Goal: Task Accomplishment & Management: Complete application form

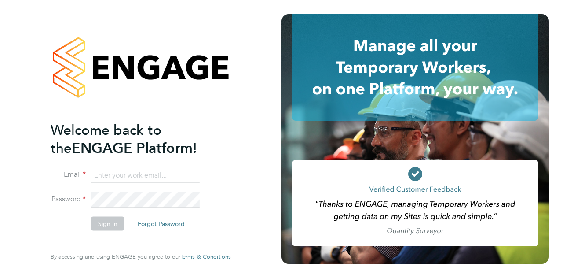
click at [146, 176] on input at bounding box center [145, 175] width 109 height 16
click at [108, 175] on input "[PERSON_NAME][EMAIL_ADDRESS][PERSON_NAME][PERSON_NAME][DOMAIN_NAME]" at bounding box center [145, 175] width 109 height 16
click at [111, 173] on input "[EMAIL_ADDRESS][PERSON_NAME][PERSON_NAME][DOMAIN_NAME]" at bounding box center [145, 175] width 109 height 16
click at [111, 172] on input "[EMAIL_ADDRESS][PERSON_NAME][PERSON_NAME][DOMAIN_NAME]" at bounding box center [145, 175] width 109 height 16
click at [112, 175] on input "[EMAIL_ADDRESS][PERSON_NAME][PERSON_NAME][DOMAIN_NAME]" at bounding box center [145, 175] width 109 height 16
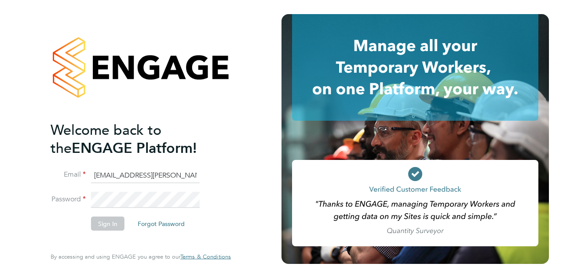
type input "[EMAIL_ADDRESS][PERSON_NAME][PERSON_NAME][DOMAIN_NAME]"
click at [108, 219] on button "Sign In" at bounding box center [107, 223] width 33 height 14
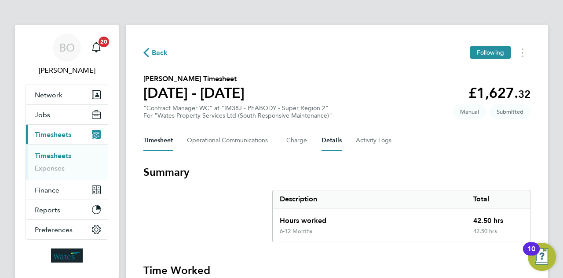
click at [331, 150] on button "Details" at bounding box center [332, 140] width 20 height 21
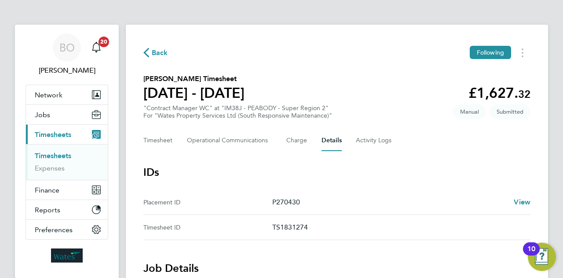
click at [62, 131] on span "Timesheets" at bounding box center [53, 134] width 37 height 8
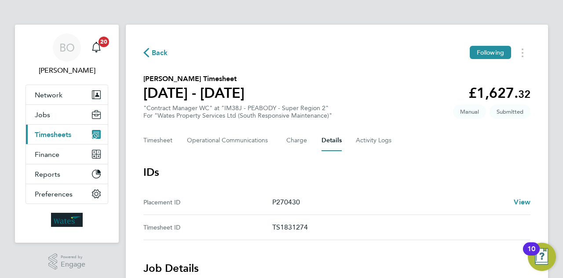
click at [62, 131] on span "Timesheets" at bounding box center [53, 134] width 37 height 8
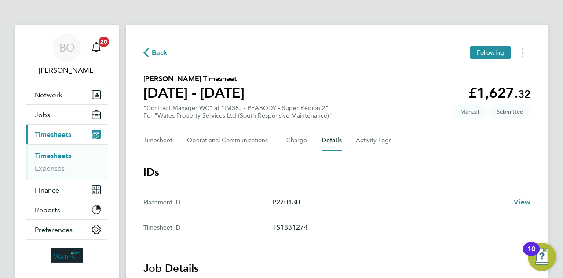
click at [62, 131] on span "Timesheets" at bounding box center [53, 134] width 37 height 8
